Goal: Information Seeking & Learning: Check status

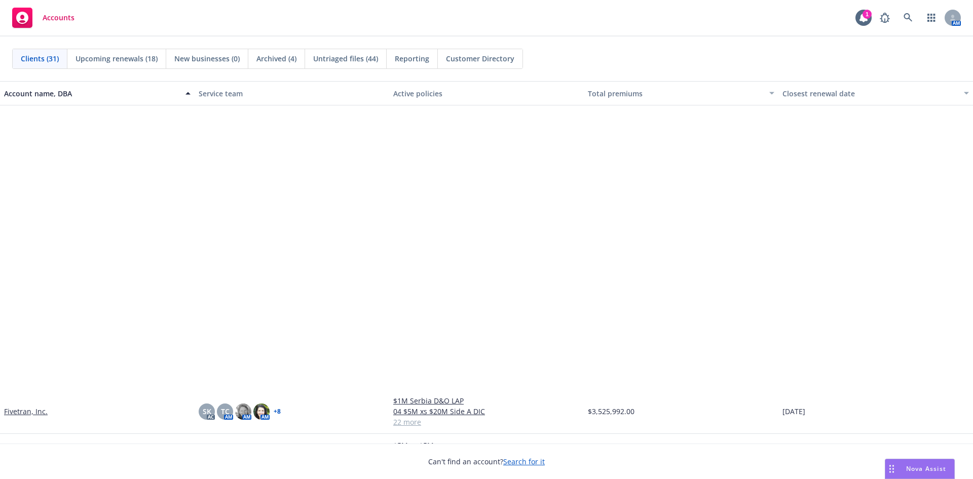
scroll to position [355, 0]
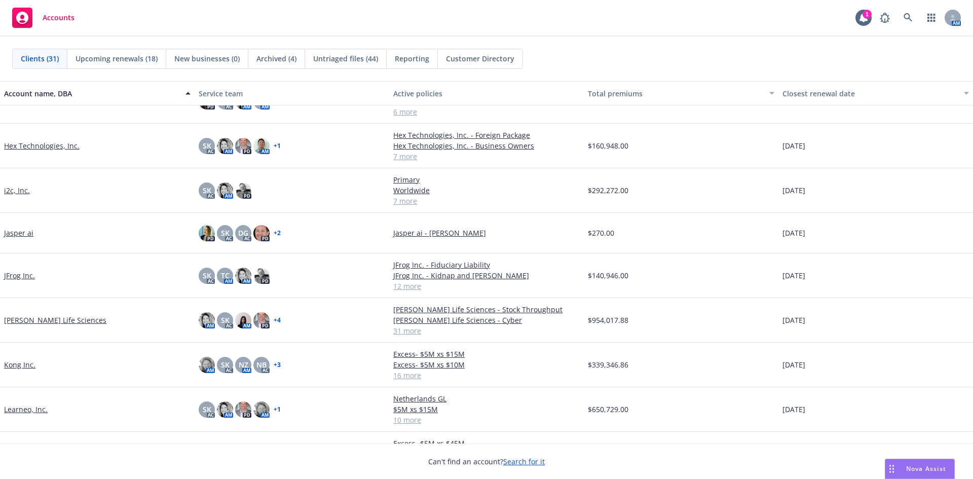
click at [17, 369] on link "Kong Inc." at bounding box center [19, 364] width 31 height 11
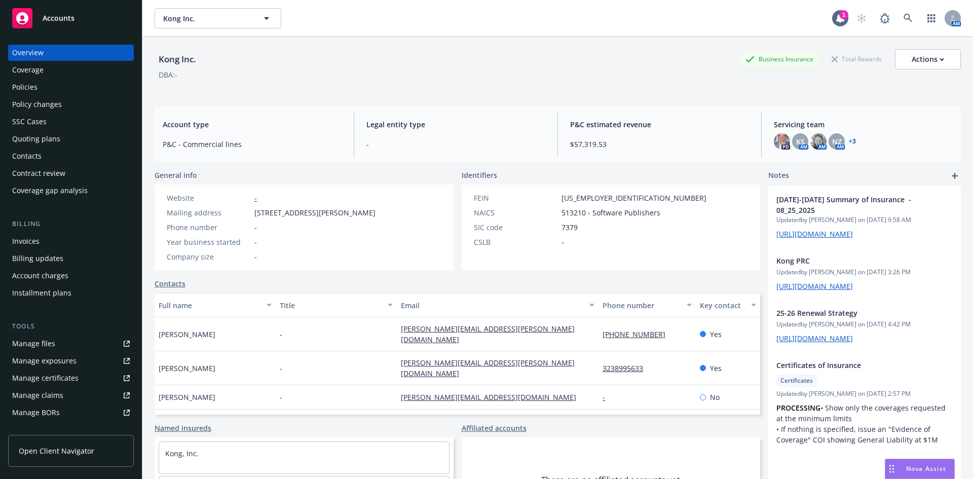
click at [26, 247] on div "Invoices" at bounding box center [25, 241] width 27 height 16
